Goal: Entertainment & Leisure: Browse casually

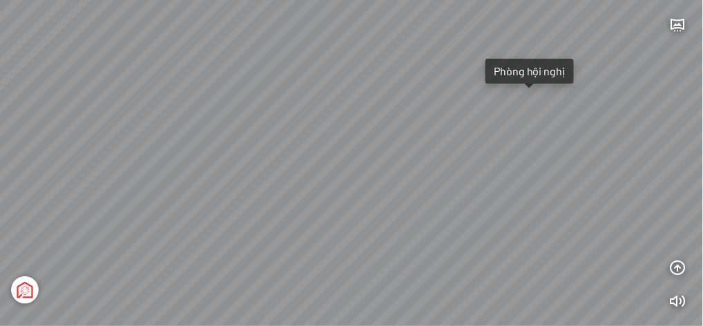
drag, startPoint x: 482, startPoint y: 159, endPoint x: 490, endPoint y: 196, distance: 38.1
click at [490, 196] on div "Light Tower [GEOGRAPHIC_DATA] Tổng thể [GEOGRAPHIC_DATA] [GEOGRAPHIC_DATA] Phố …" at bounding box center [351, 163] width 703 height 326
